Goal: Information Seeking & Learning: Learn about a topic

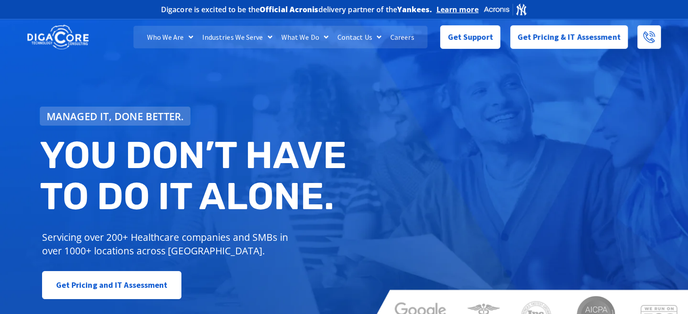
click at [397, 33] on link "Careers" at bounding box center [402, 37] width 33 height 23
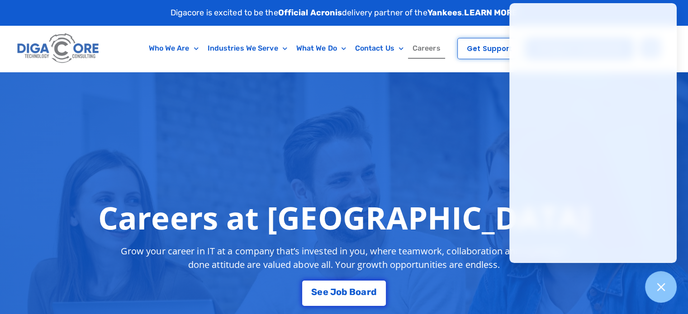
click at [481, 127] on div "Careers at Digacore Grow your career in IT at a company that’s invested in you,…" at bounding box center [344, 253] width 688 height 362
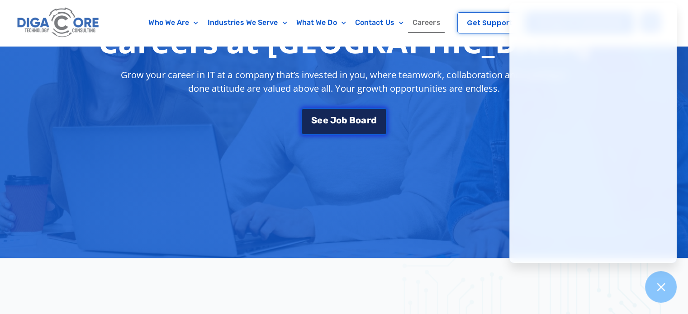
click at [302, 116] on link "S e e J o b B o a r d" at bounding box center [343, 121] width 85 height 27
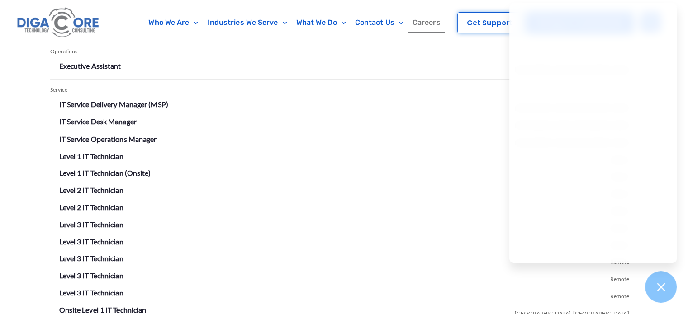
scroll to position [1583, 0]
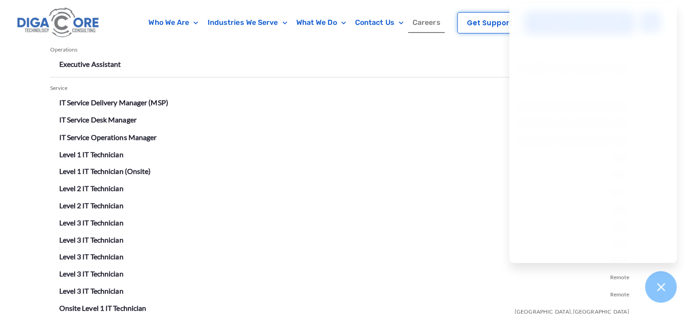
click at [232, 211] on li "Level 2 IT Technician Remote" at bounding box center [344, 206] width 570 height 14
click at [433, 166] on li "Level 1 IT Technician (Onsite) Remote" at bounding box center [344, 171] width 570 height 14
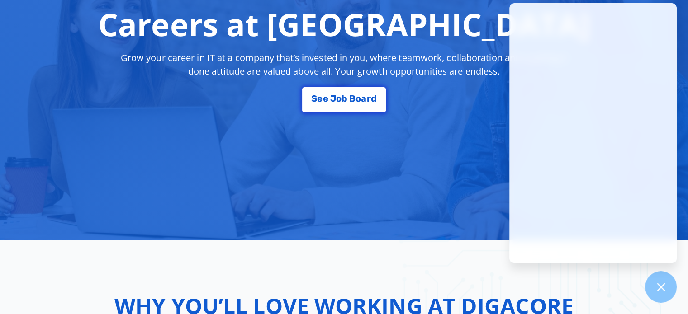
scroll to position [0, 0]
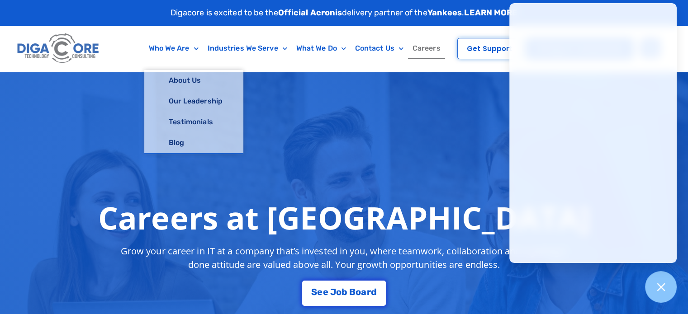
click at [55, 52] on img at bounding box center [58, 48] width 87 height 37
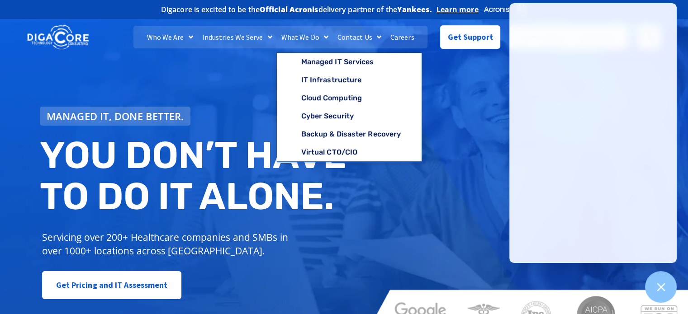
click at [311, 33] on link "What We Do" at bounding box center [305, 37] width 56 height 23
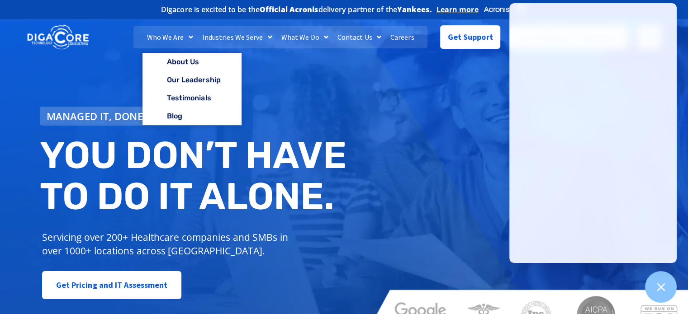
click at [177, 35] on link "Who We Are" at bounding box center [169, 37] width 55 height 23
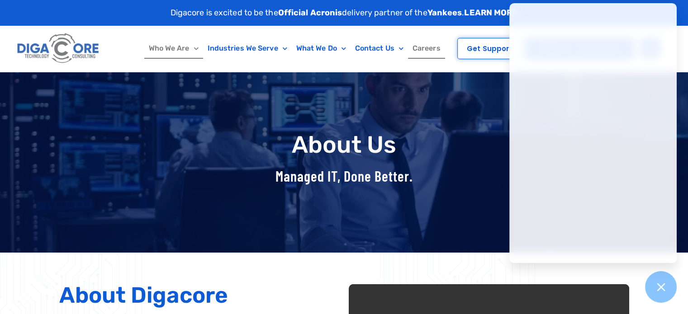
click at [429, 42] on link "Careers" at bounding box center [426, 48] width 37 height 21
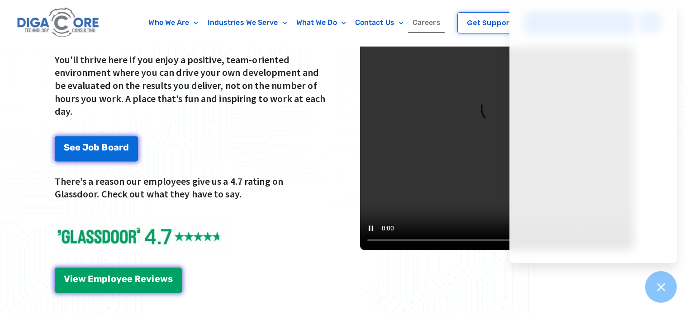
scroll to position [1241, 0]
click at [435, 150] on video at bounding box center [497, 113] width 274 height 274
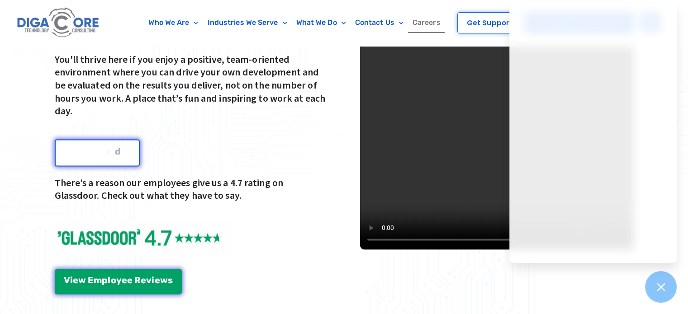
click at [106, 147] on div "S e e J o b B o a r d" at bounding box center [97, 151] width 65 height 9
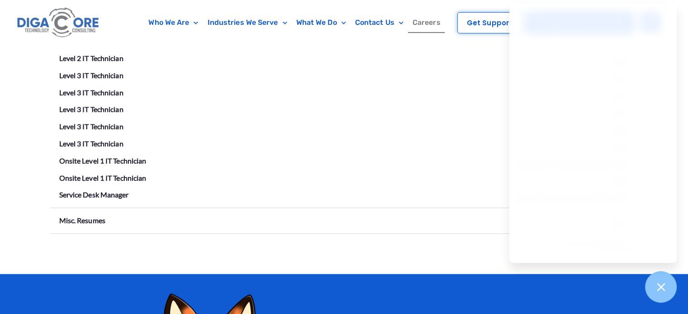
scroll to position [1702, 0]
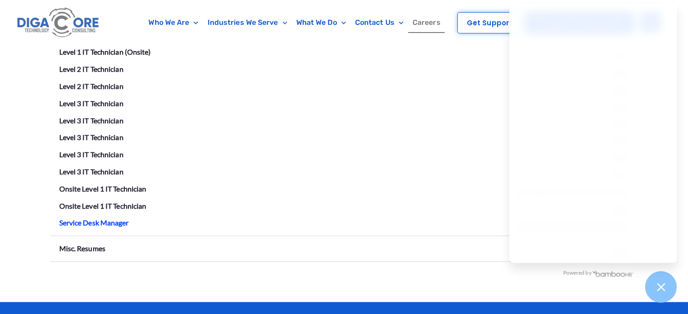
click at [96, 219] on link "Service Desk Manager" at bounding box center [94, 222] width 70 height 9
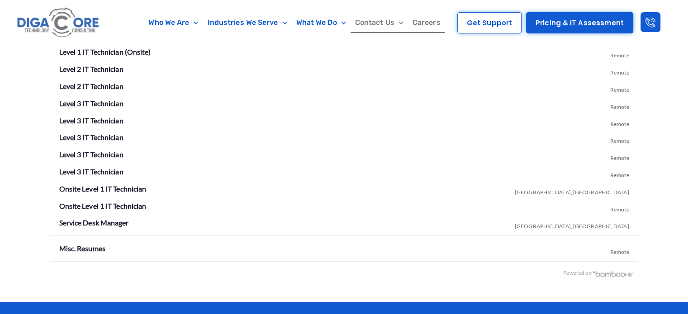
scroll to position [1702, 0]
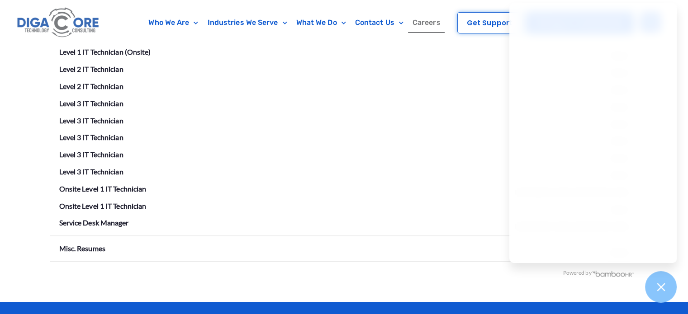
click at [424, 24] on link "Careers" at bounding box center [426, 22] width 37 height 21
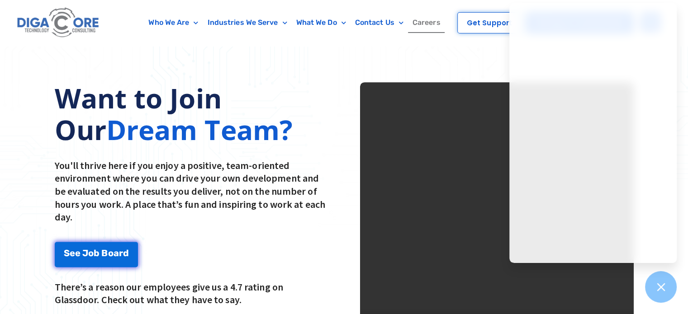
scroll to position [1251, 0]
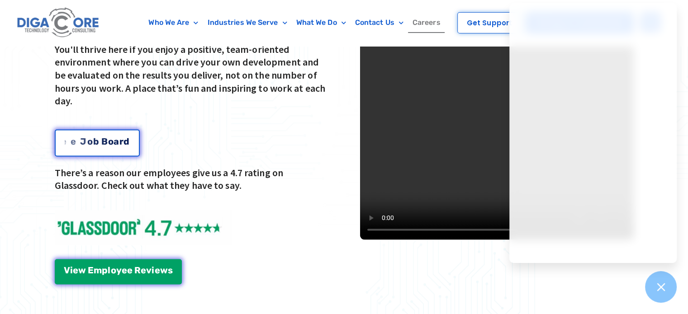
click at [110, 143] on div "S e e J o b B o a r d" at bounding box center [97, 141] width 65 height 9
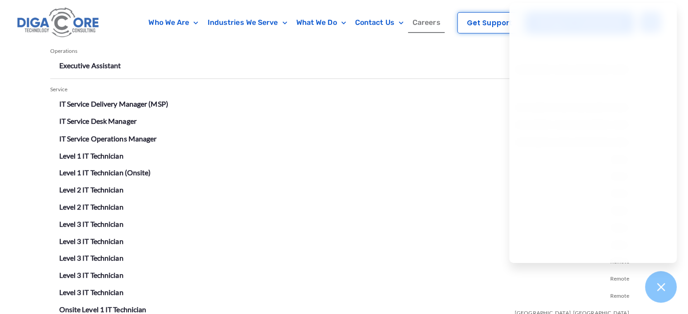
scroll to position [1583, 0]
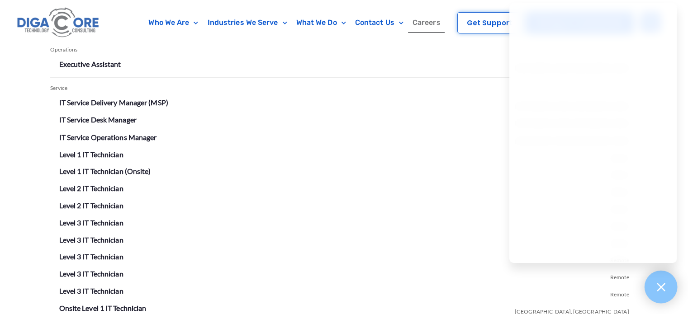
click at [662, 291] on icon at bounding box center [661, 287] width 12 height 12
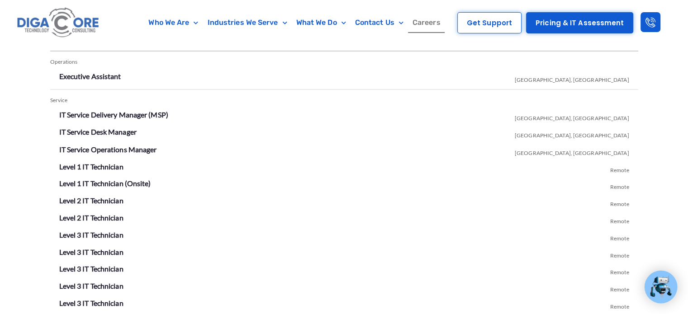
scroll to position [1595, 0]
